Goal: Task Accomplishment & Management: Use online tool/utility

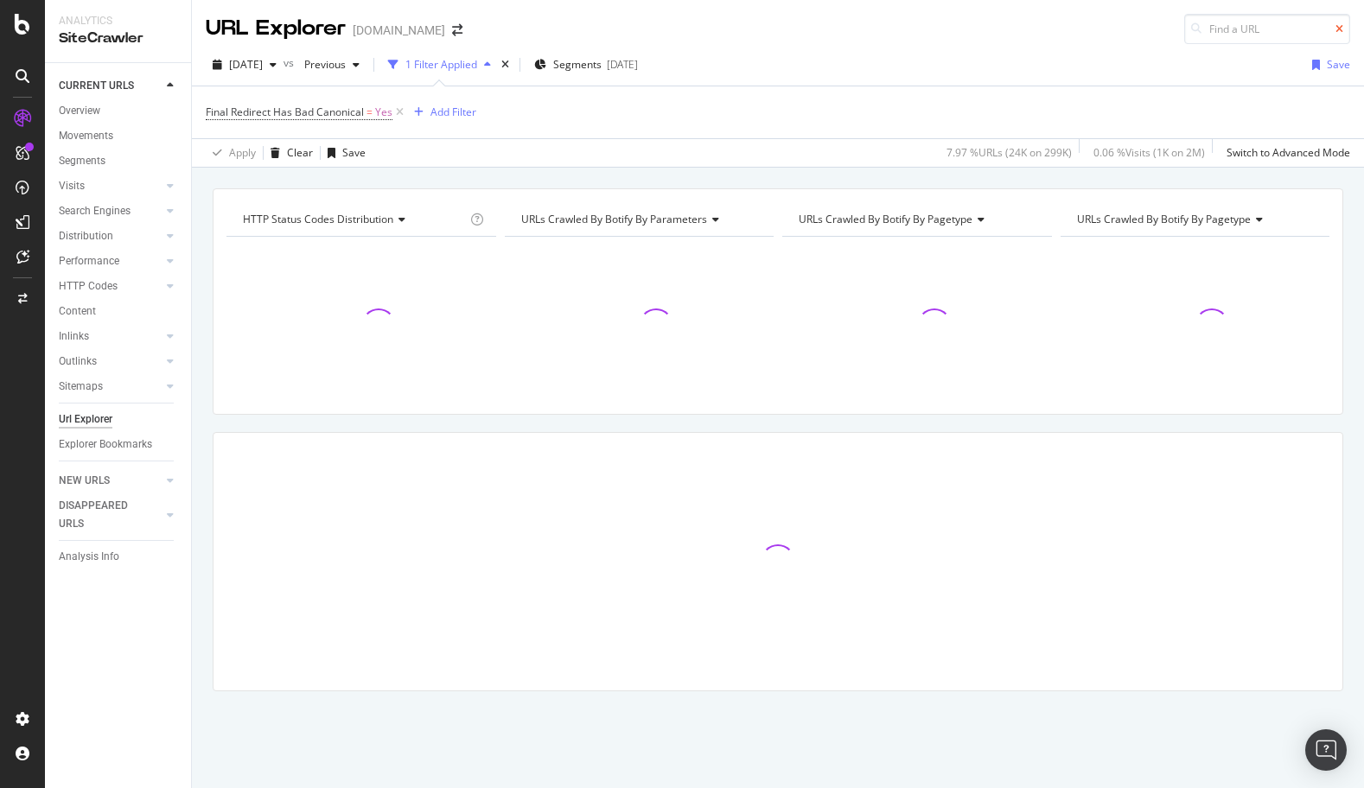
click at [1338, 24] on icon at bounding box center [1339, 29] width 8 height 10
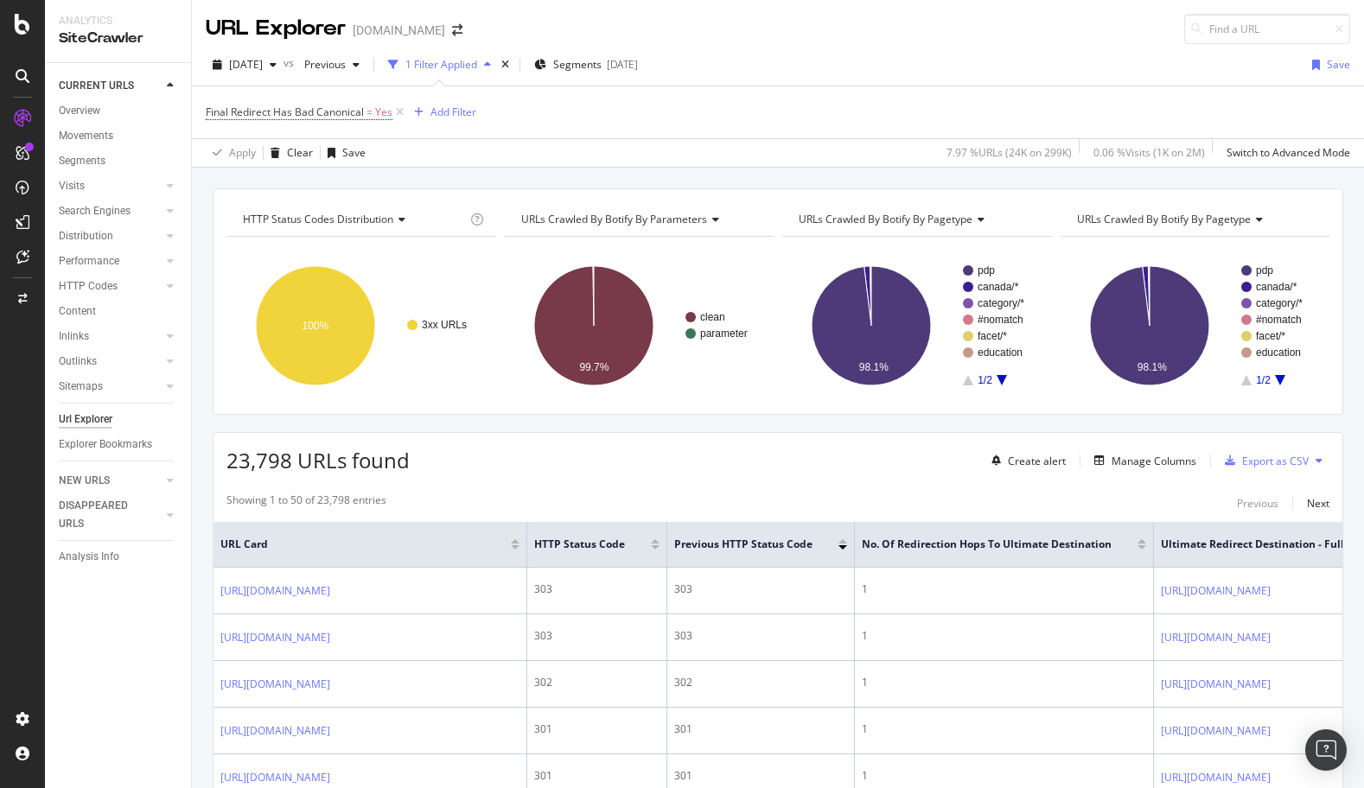
click at [722, 159] on div "Apply Clear Save 7.97 % URLs ( 24K on 299K ) 0.06 % Visits ( 1K on 2M ) Switch …" at bounding box center [778, 152] width 1172 height 29
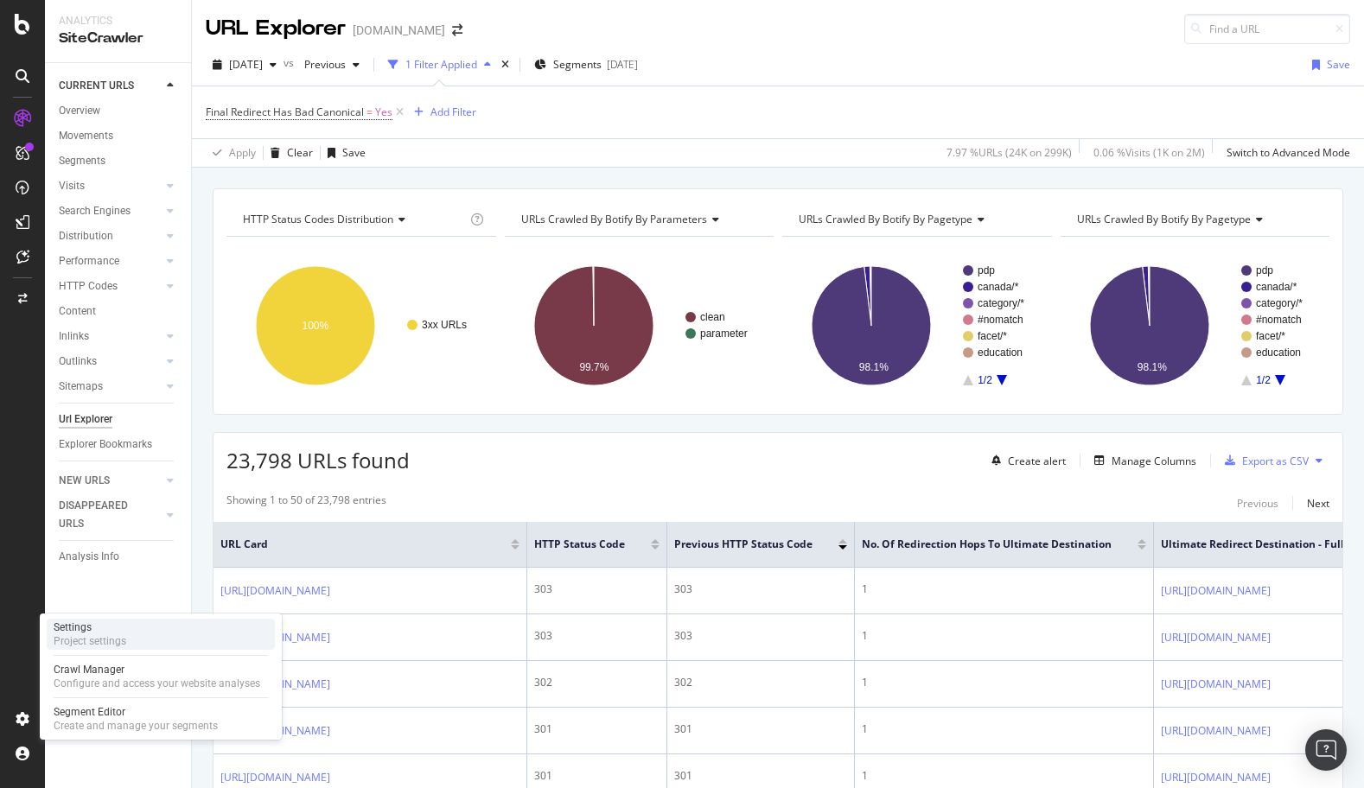
click at [73, 639] on div "Project settings" at bounding box center [90, 641] width 73 height 14
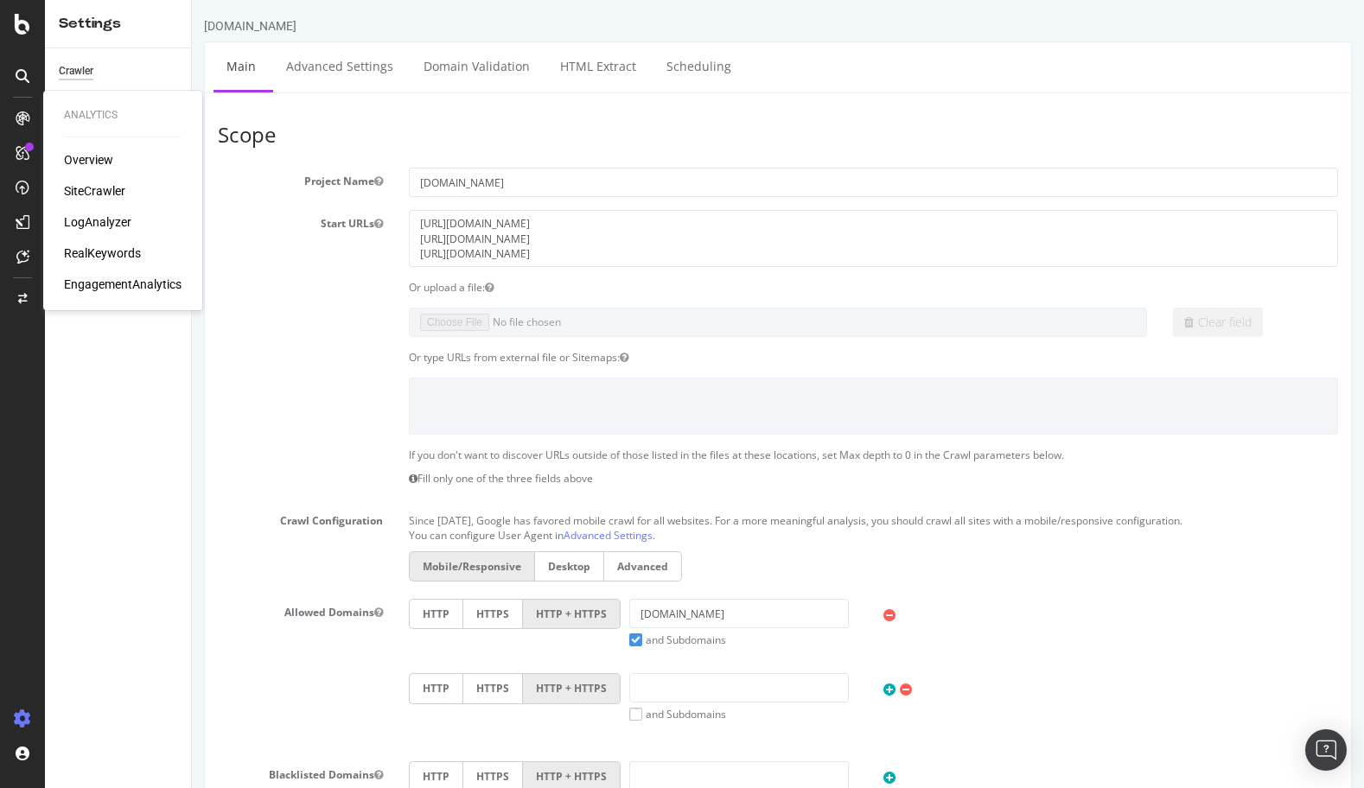
click at [97, 222] on div "LogAnalyzer" at bounding box center [97, 221] width 67 height 17
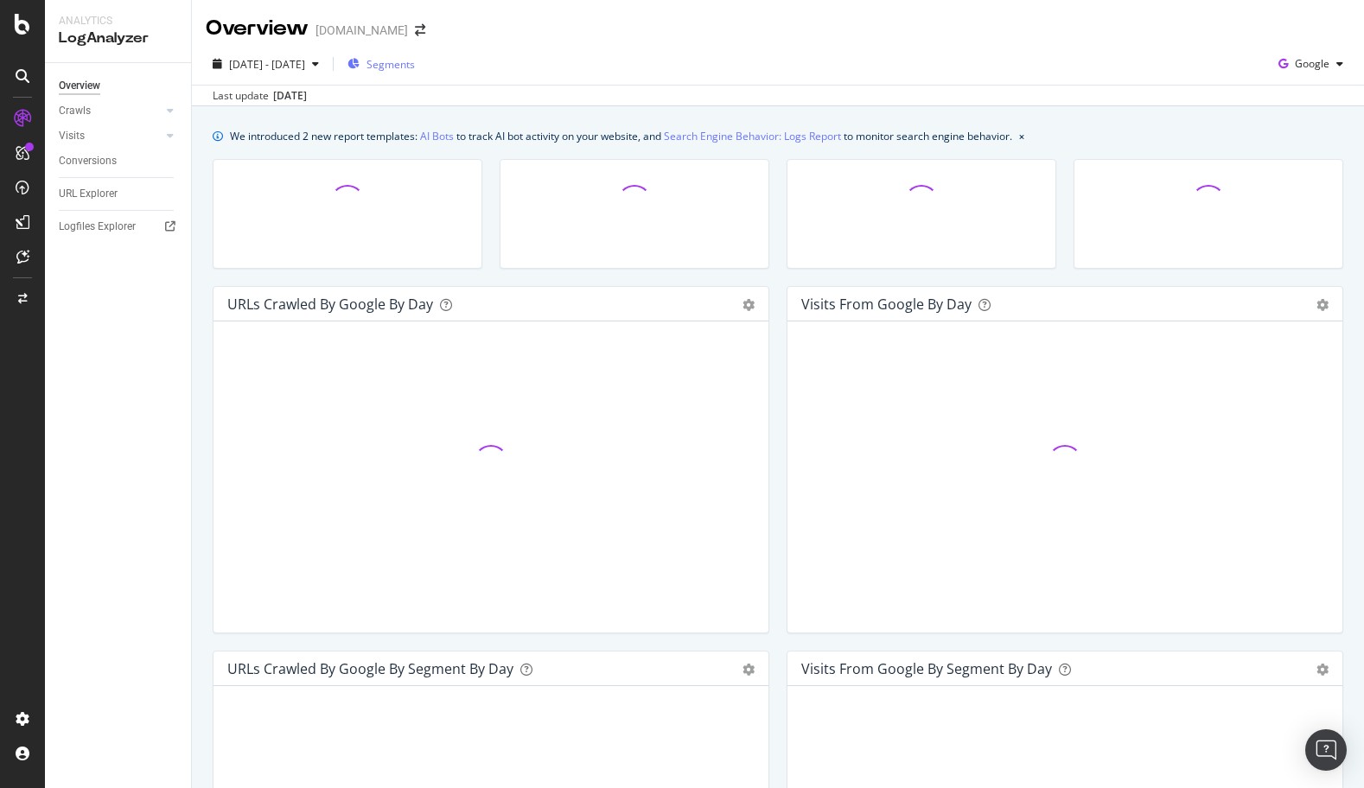
click at [415, 61] on span "Segments" at bounding box center [390, 64] width 48 height 15
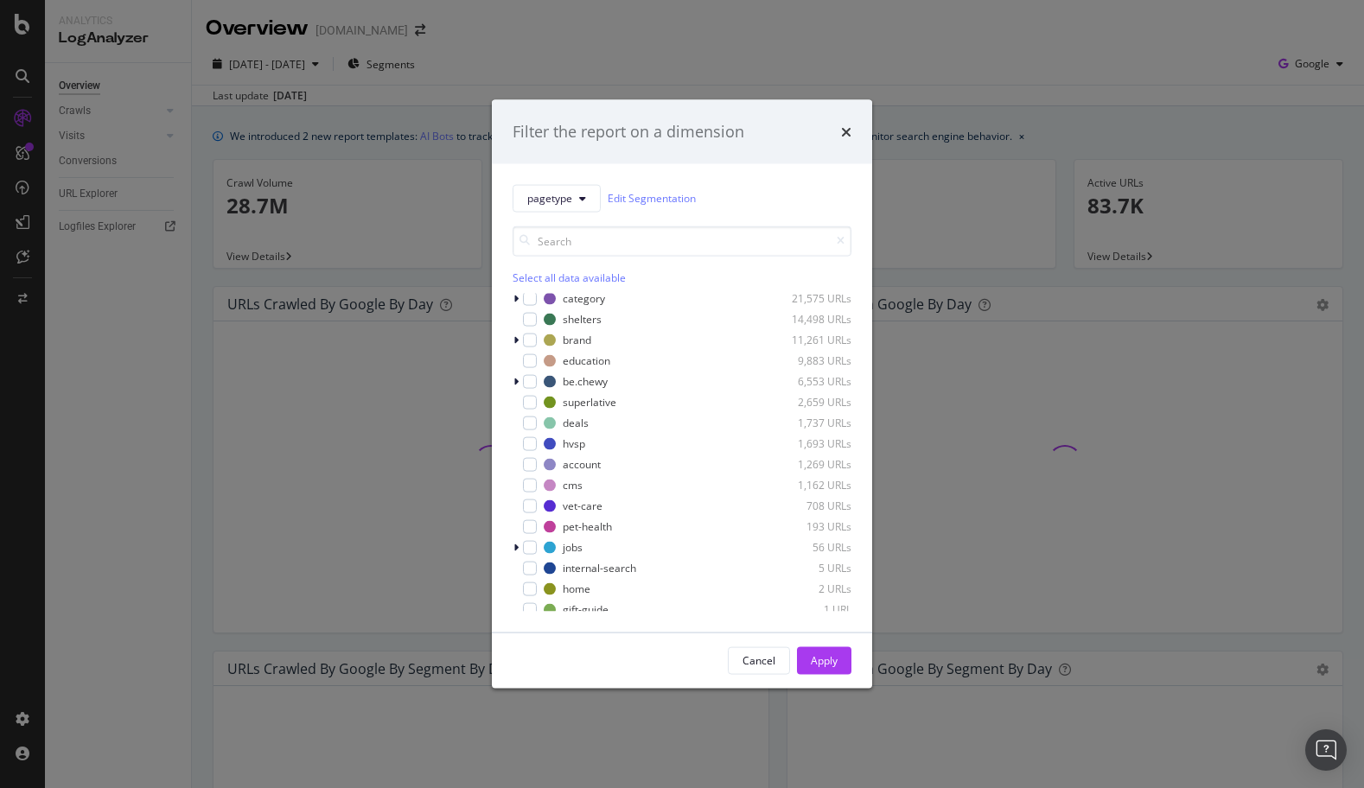
scroll to position [180, 0]
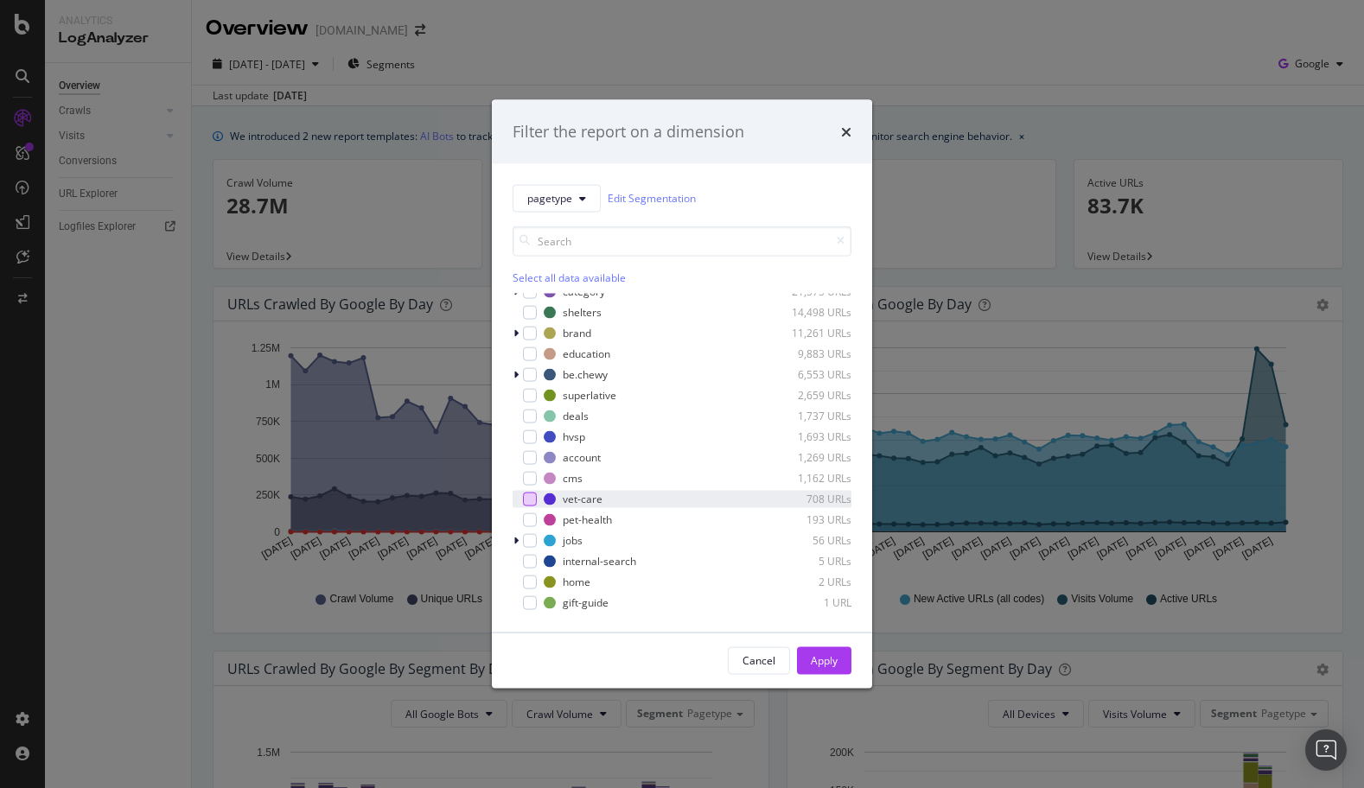
click at [532, 500] on div "modal" at bounding box center [530, 499] width 14 height 14
click at [824, 671] on div "Apply" at bounding box center [824, 660] width 27 height 26
